Goal: Task Accomplishment & Management: Manage account settings

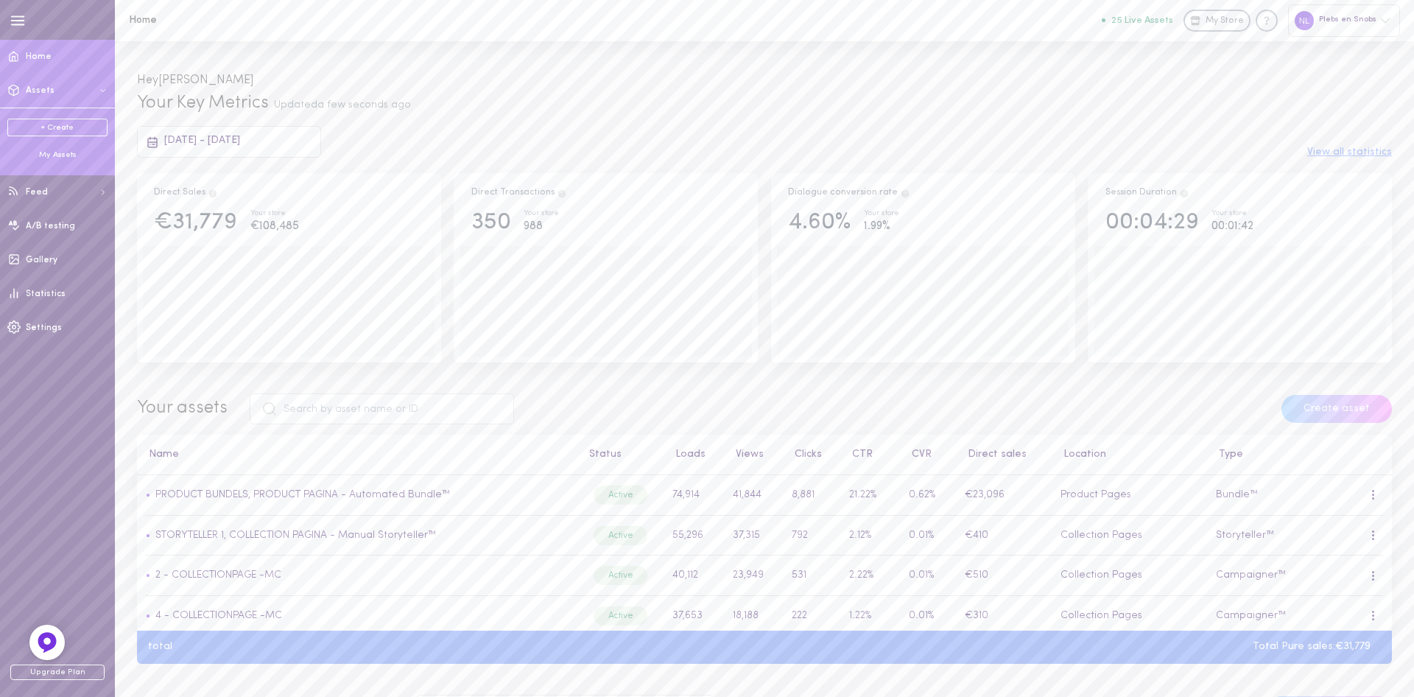
click at [54, 158] on div "My Assets" at bounding box center [57, 155] width 100 height 11
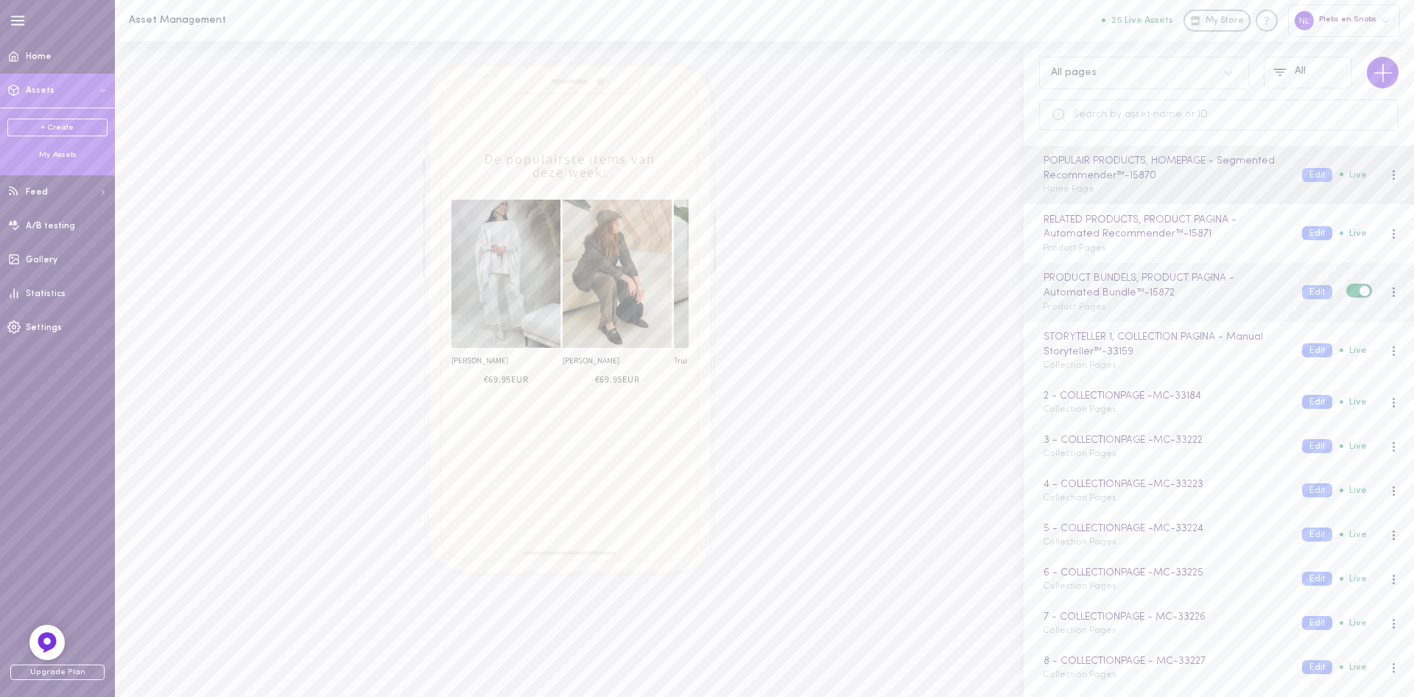
click at [1305, 284] on div "PRODUCT BUNDELS, PRODUCT PAGINA - Automated Bundle™ - 15872 Product Pages Edit …" at bounding box center [1220, 291] width 377 height 43
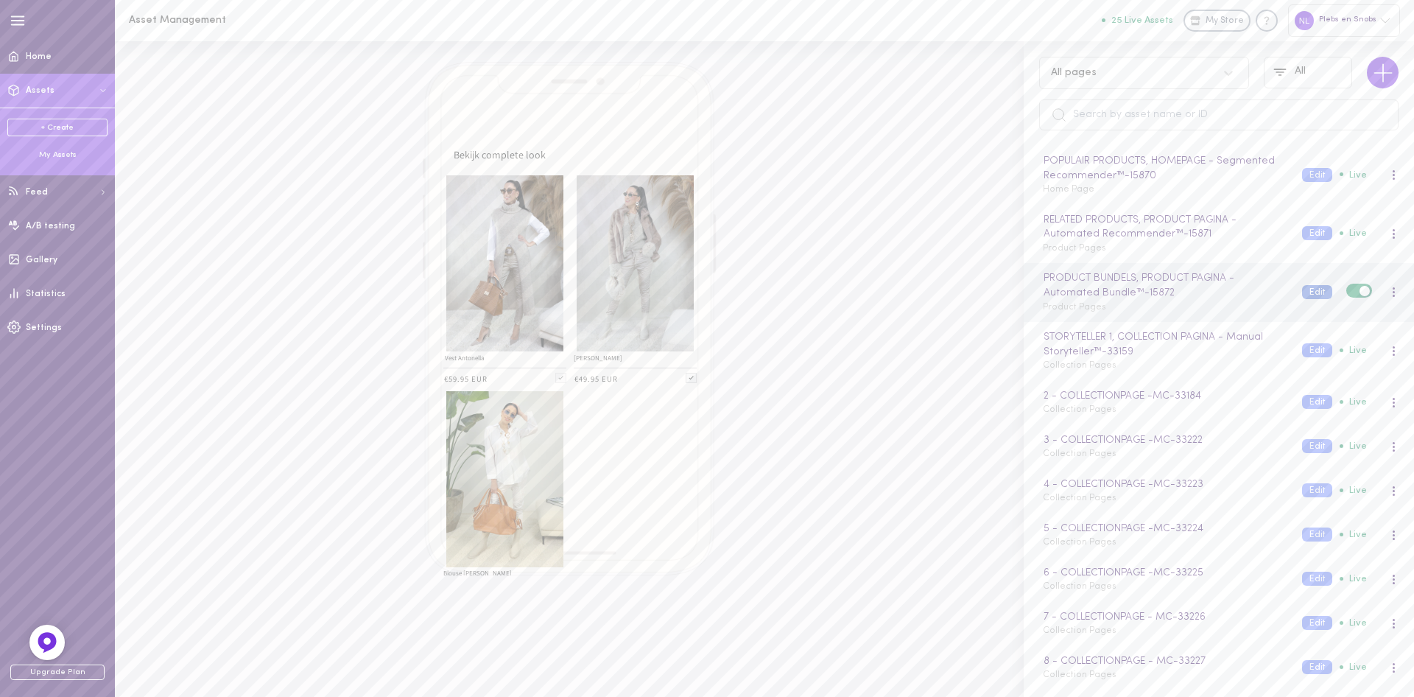
click at [1319, 291] on button "Edit" at bounding box center [1317, 292] width 30 height 14
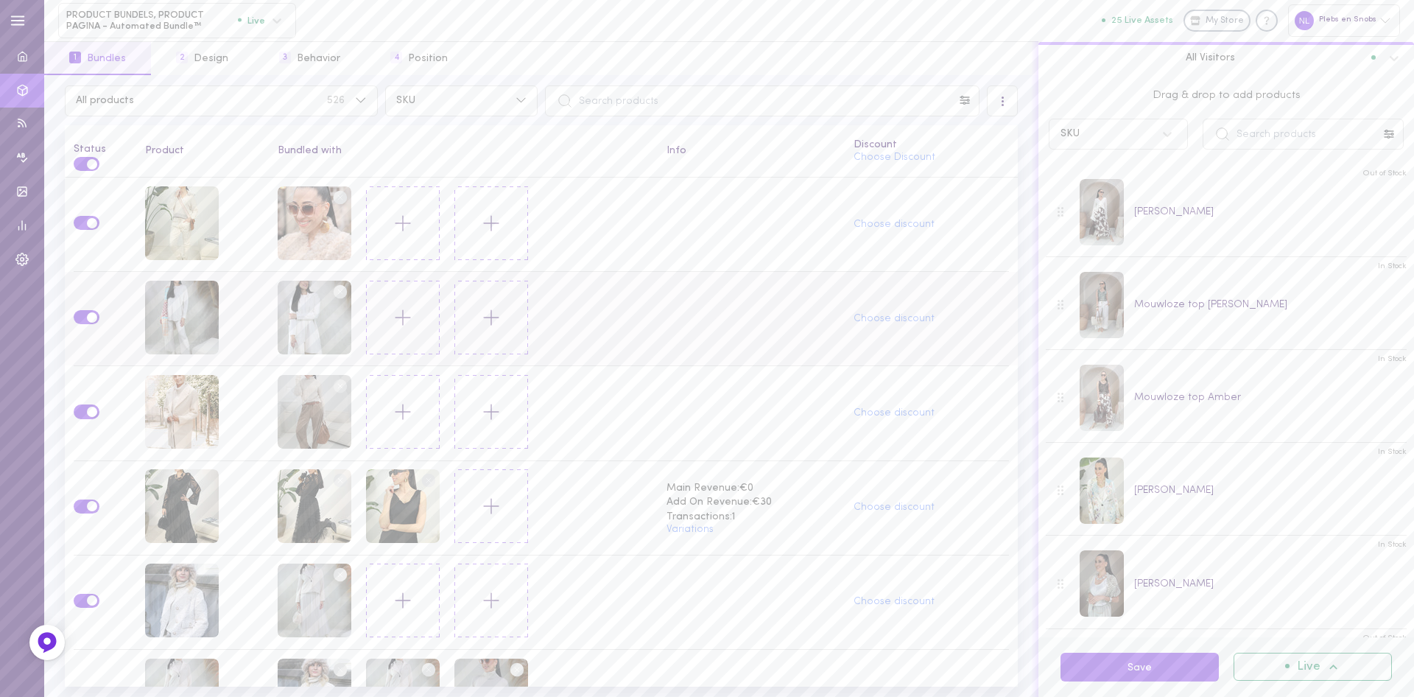
click at [412, 320] on icon at bounding box center [402, 317] width 25 height 25
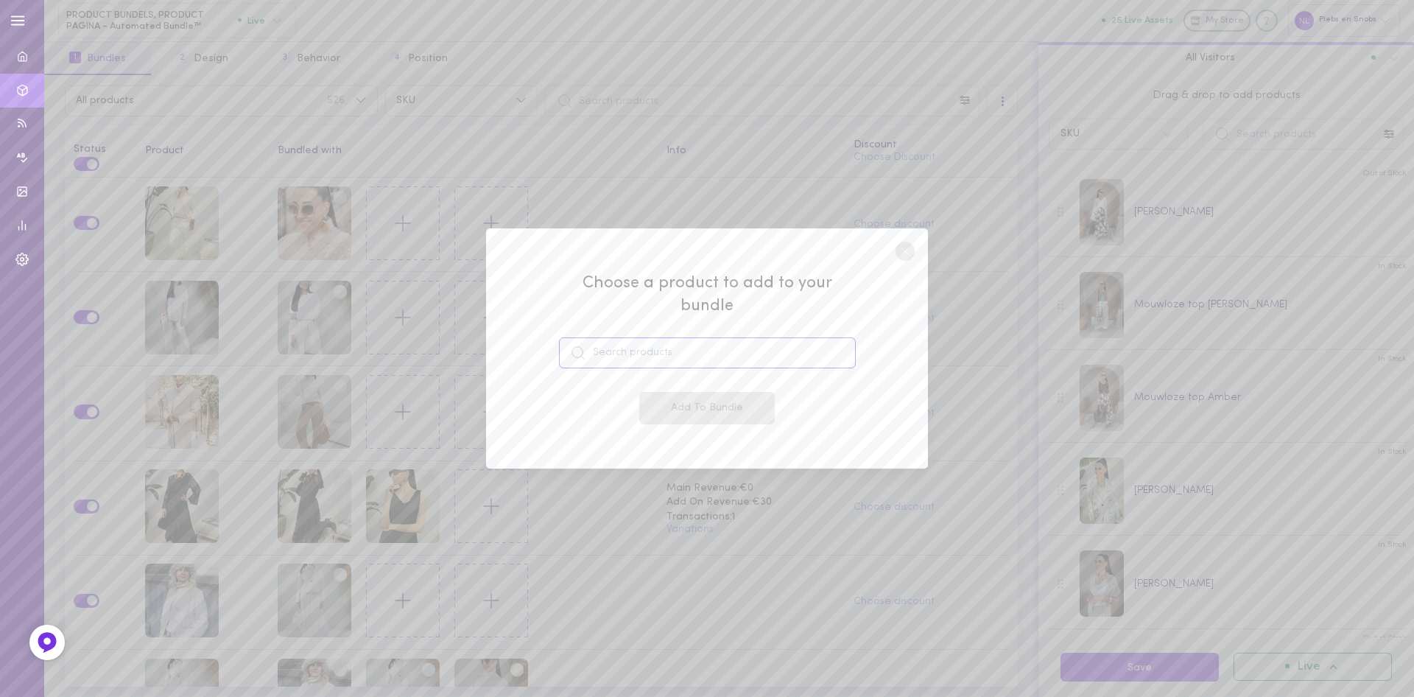
click at [600, 346] on input at bounding box center [707, 352] width 297 height 31
click at [907, 254] on line at bounding box center [905, 251] width 6 height 6
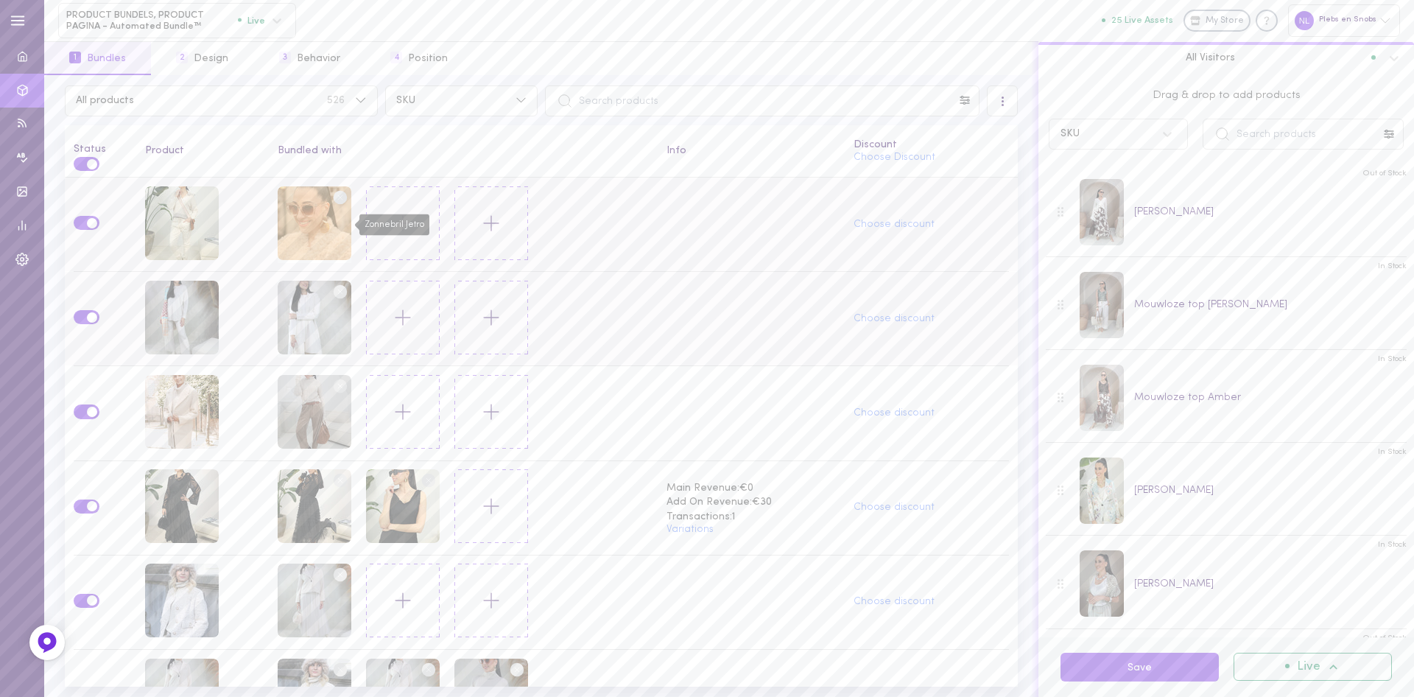
click at [293, 215] on div "Zonnebril Jetro" at bounding box center [315, 223] width 74 height 74
click at [45, 639] on icon at bounding box center [46, 641] width 11 height 11
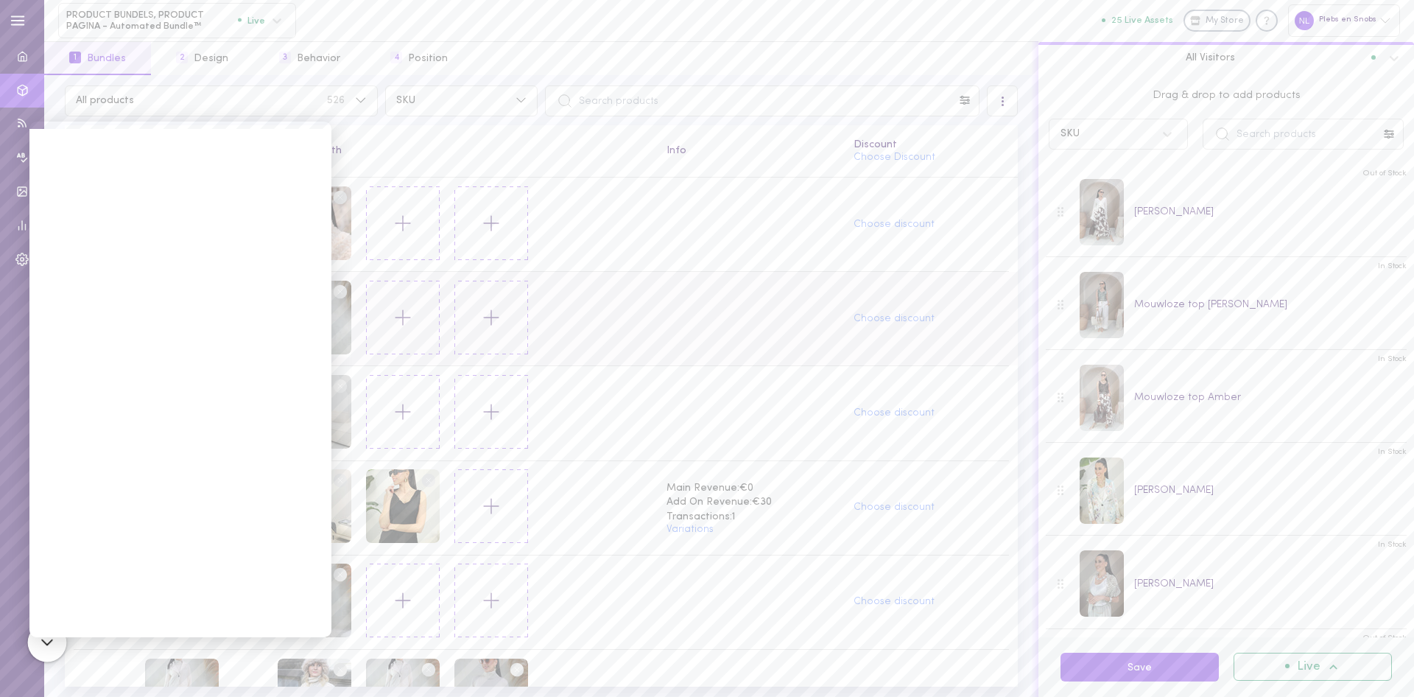
click at [50, 644] on icon at bounding box center [46, 641] width 11 height 11
